Goal: Register for event/course

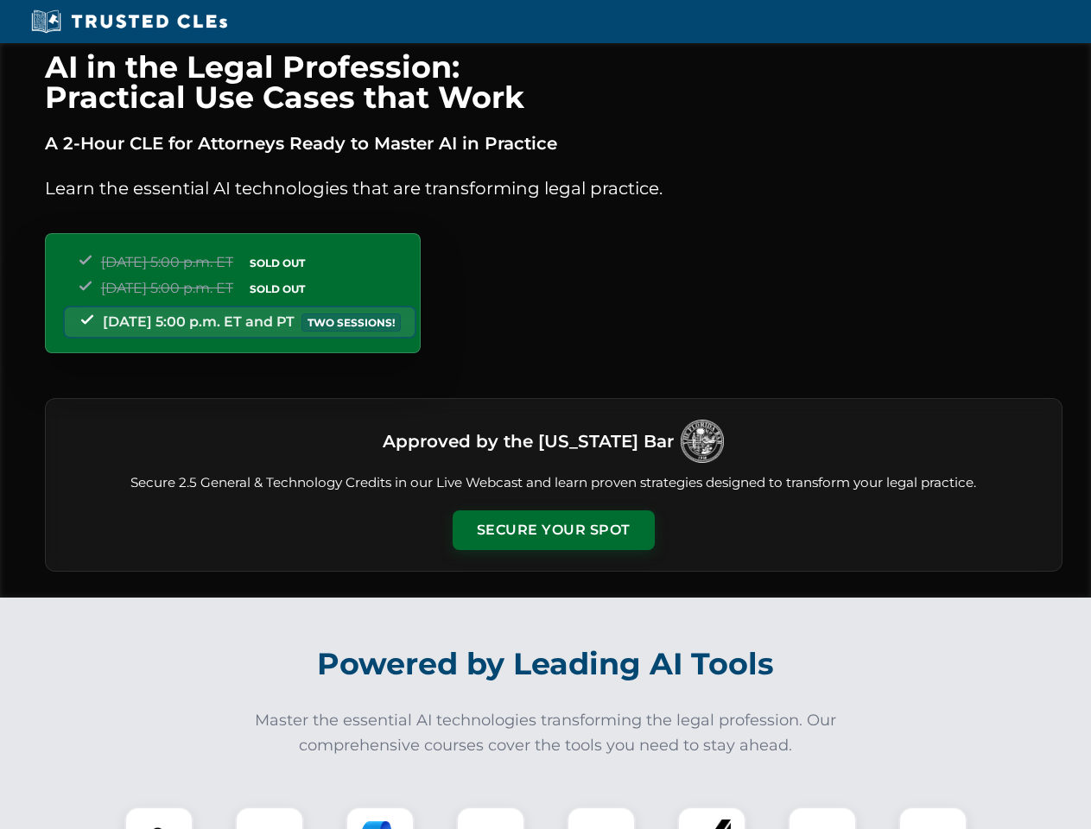
click at [553, 530] on button "Secure Your Spot" at bounding box center [553, 530] width 202 height 40
click at [159, 818] on img at bounding box center [159, 841] width 50 height 50
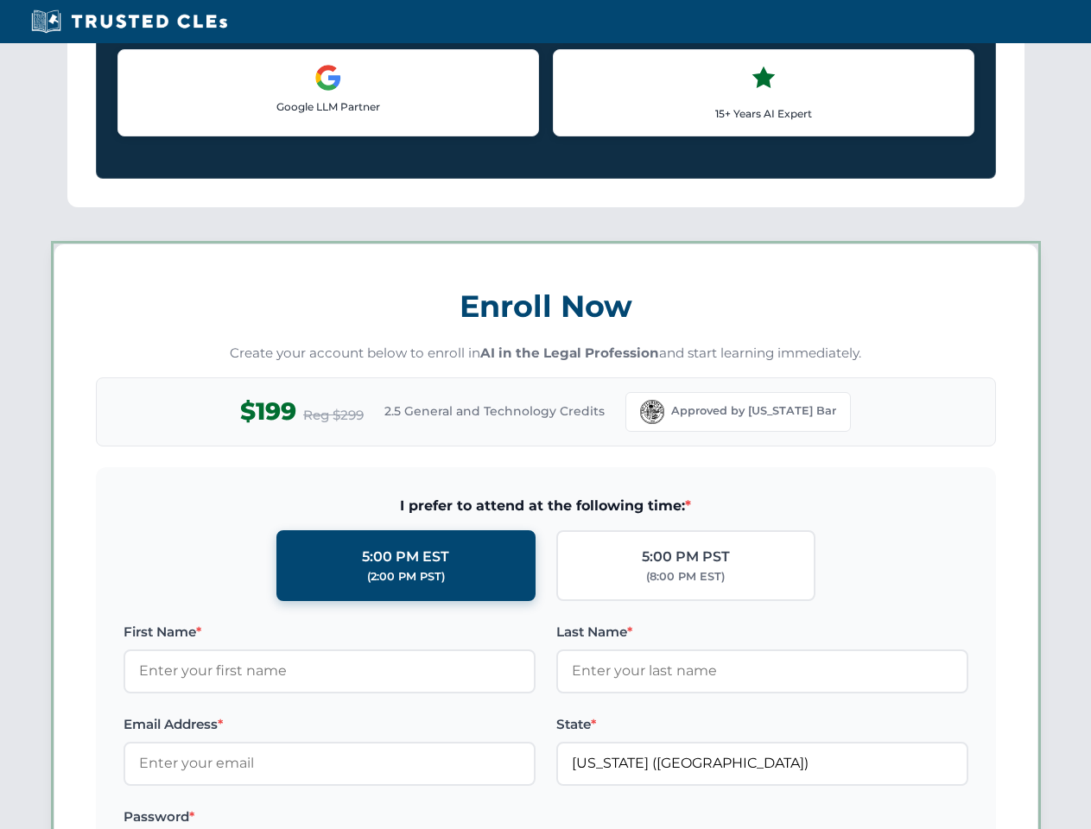
click at [380, 818] on label "Password *" at bounding box center [329, 817] width 412 height 21
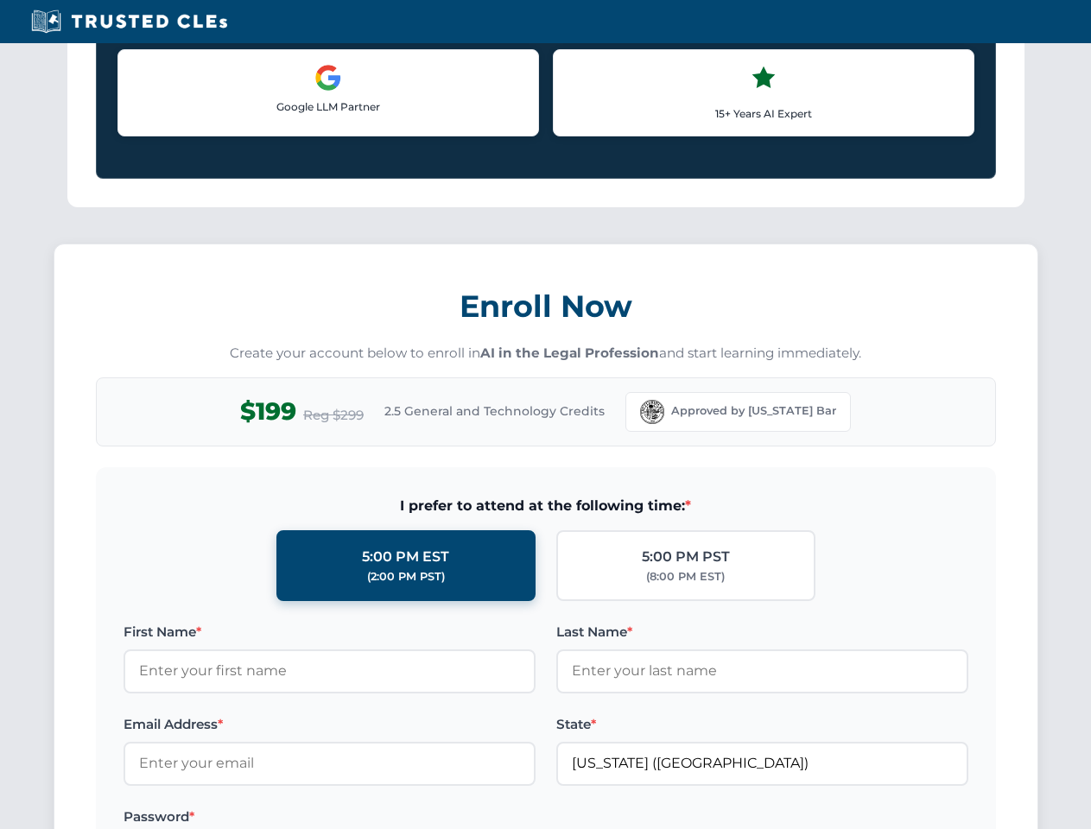
scroll to position [1695, 0]
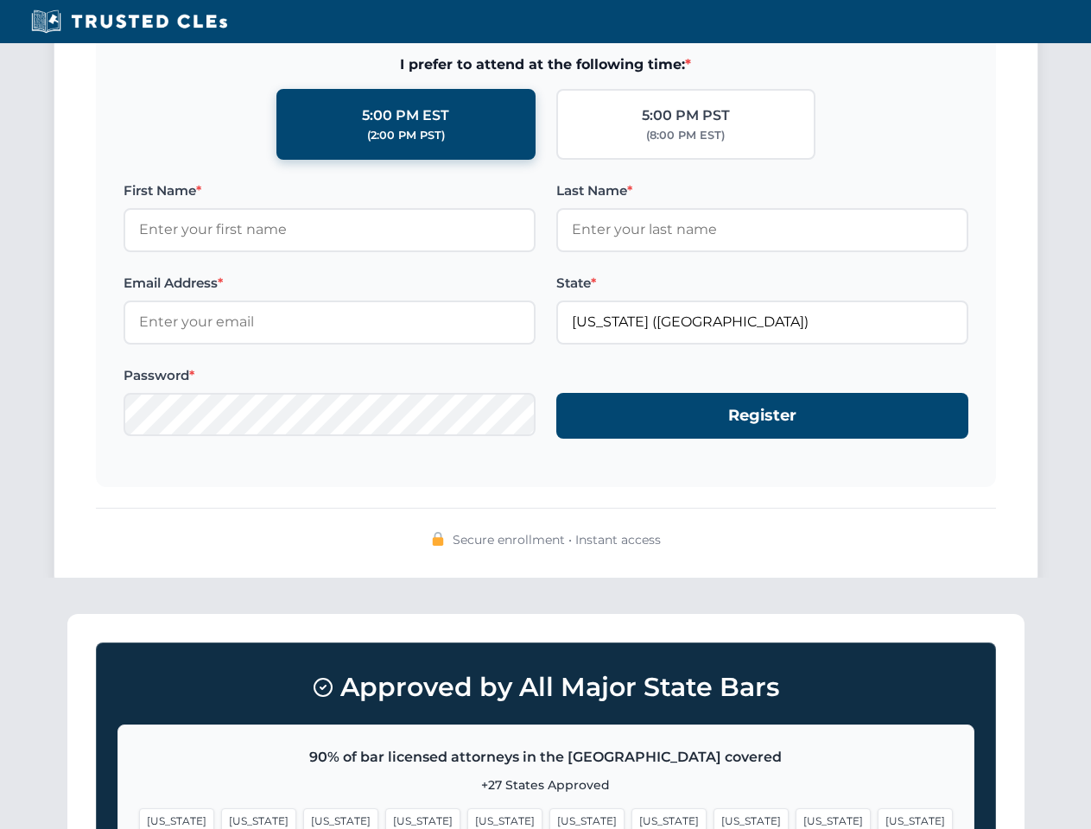
click at [795, 818] on span "[US_STATE]" at bounding box center [832, 820] width 75 height 25
